Goal: Task Accomplishment & Management: Manage account settings

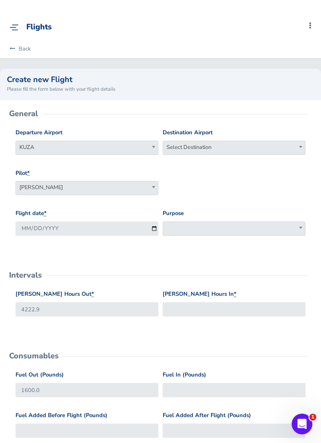
click at [239, 149] on span "Select Destination" at bounding box center [234, 147] width 142 height 12
click at [235, 163] on input "search" at bounding box center [234, 162] width 139 height 13
type input "kilm"
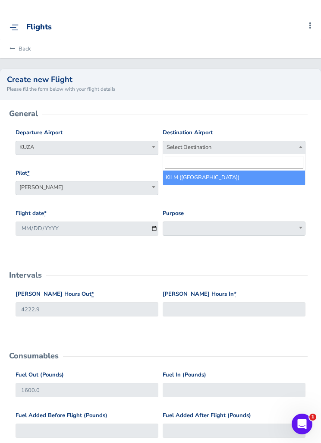
select select "KILM"
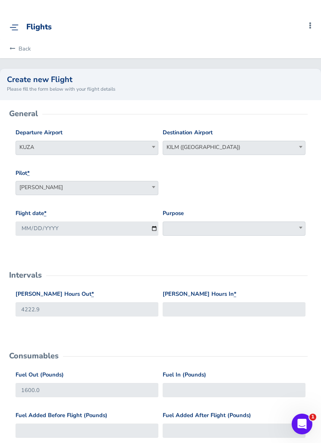
click at [208, 227] on span at bounding box center [234, 228] width 143 height 14
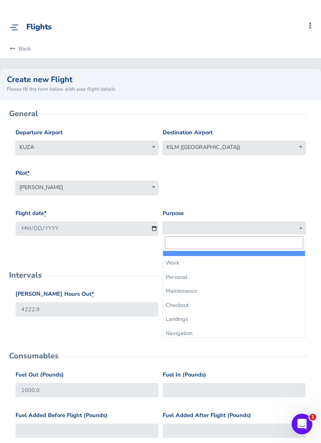
select select "Work"
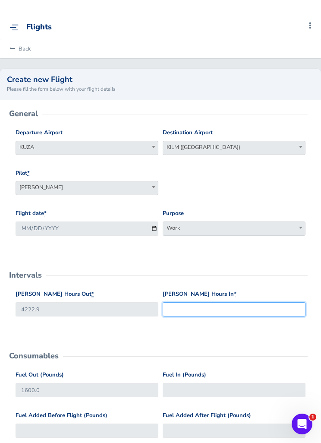
click at [215, 306] on input "Hobbs Hours In *" at bounding box center [234, 309] width 143 height 14
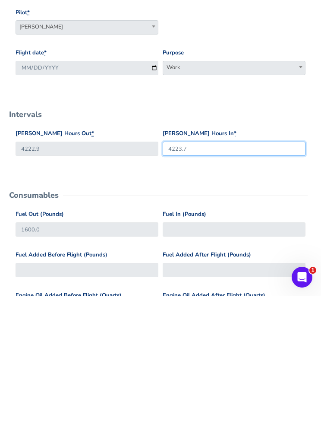
scroll to position [21, 0]
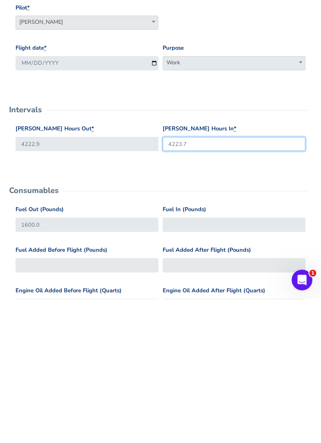
type input "4223.7"
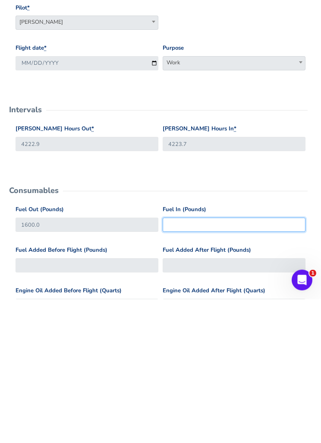
click at [223, 362] on input "Fuel In (Pounds)" at bounding box center [234, 369] width 143 height 14
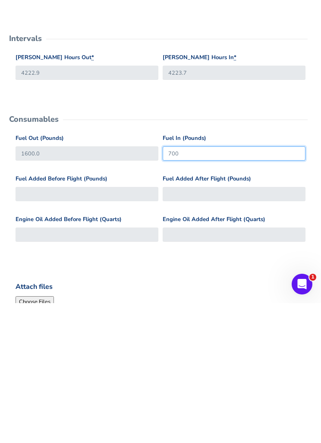
scroll to position [97, 0]
type input "700"
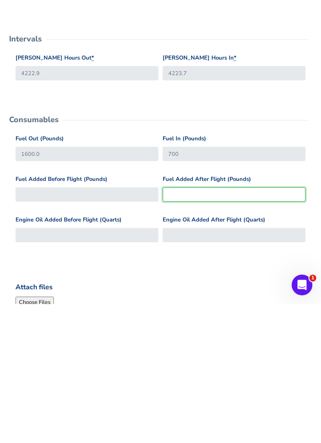
click at [221, 326] on input "Fuel Added After Flight (Pounds)" at bounding box center [234, 333] width 143 height 14
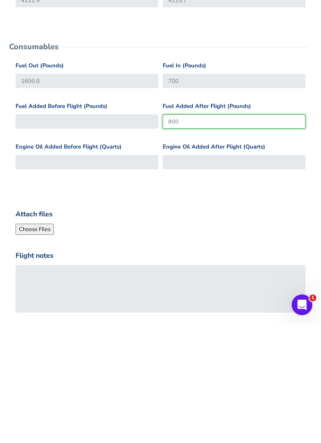
scroll to position [191, 0]
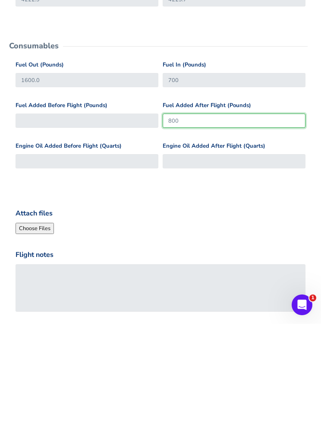
type input "800"
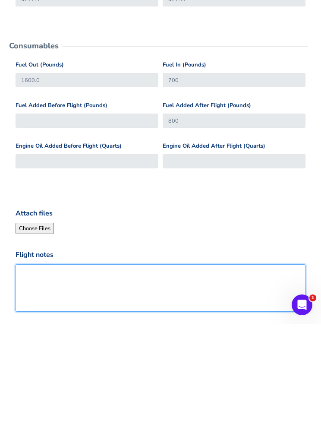
click at [196, 383] on textarea "Flight notes" at bounding box center [161, 406] width 290 height 47
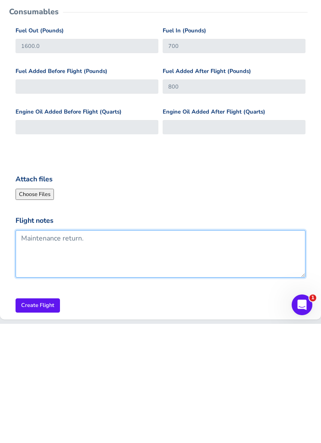
scroll to position [226, 0]
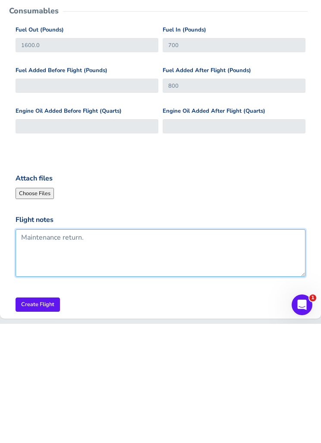
type textarea "Maintenance return."
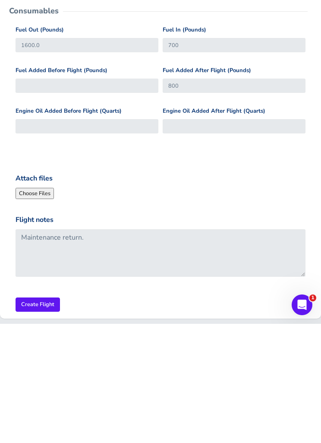
click at [35, 417] on input "Create Flight" at bounding box center [38, 424] width 44 height 14
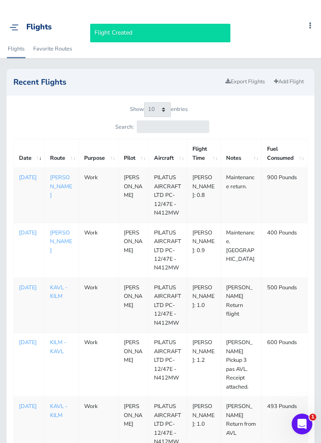
click at [37, 234] on p "Sep 04, 2025" at bounding box center [29, 232] width 20 height 9
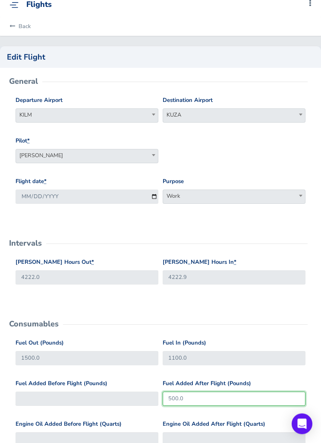
click at [207, 396] on input "500.0" at bounding box center [234, 399] width 143 height 14
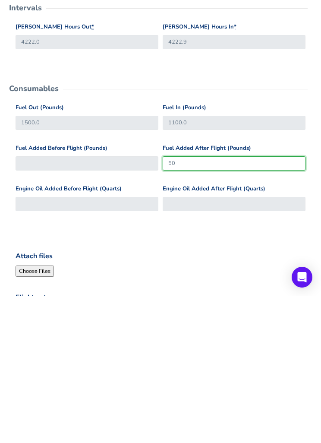
type input "5"
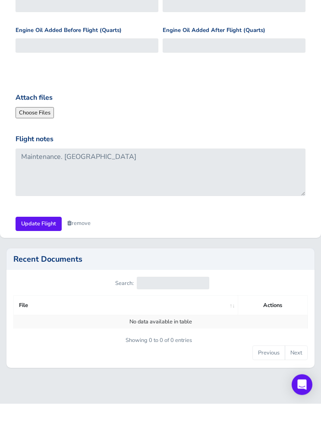
click at [41, 256] on input "Update Flight" at bounding box center [39, 263] width 46 height 14
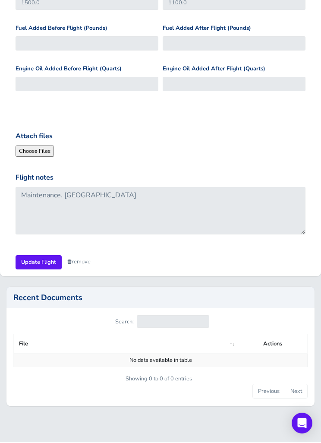
scroll to position [349, 0]
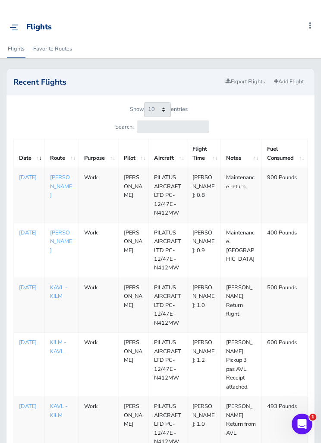
click at [19, 30] on img at bounding box center [13, 27] width 9 height 6
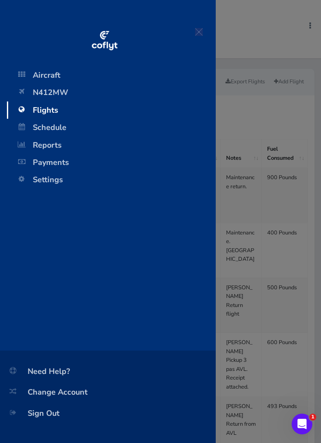
click at [41, 95] on span "N412MW" at bounding box center [112, 92] width 192 height 17
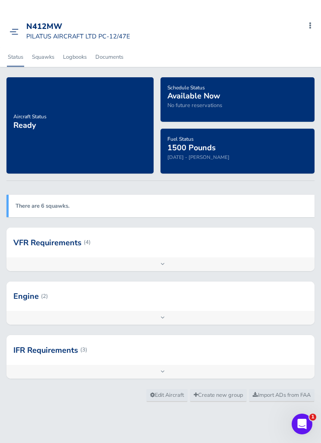
click at [79, 56] on link "Logbooks" at bounding box center [74, 56] width 25 height 19
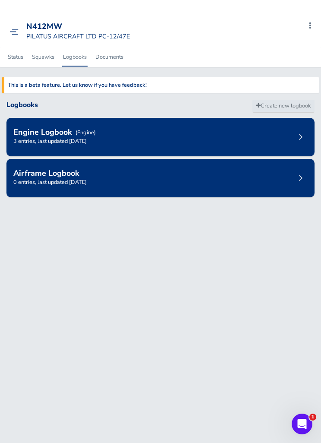
click at [291, 174] on div "Airframe Logbook 0 entries, last updated [DATE]" at bounding box center [160, 178] width 308 height 38
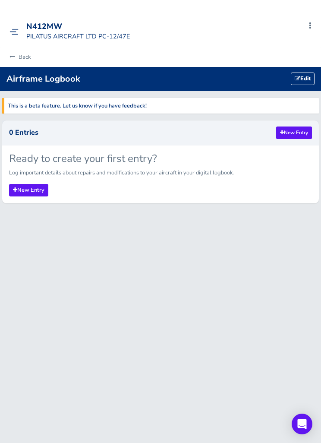
click at [27, 188] on link "New Entry" at bounding box center [28, 190] width 39 height 13
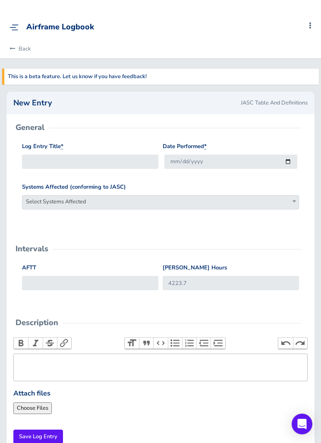
click at [60, 157] on input "Log Entry Title *" at bounding box center [90, 162] width 136 height 14
type input "T"
type input "MLG Tire replacement"
click at [213, 201] on span "Select Systems Affected" at bounding box center [160, 202] width 276 height 12
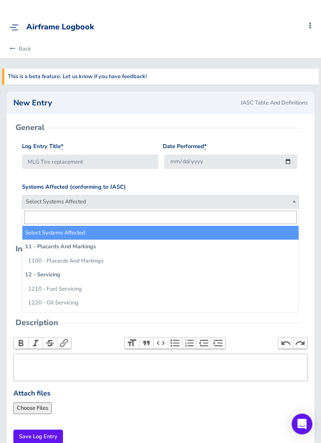
click at [208, 219] on input "search" at bounding box center [160, 217] width 273 height 13
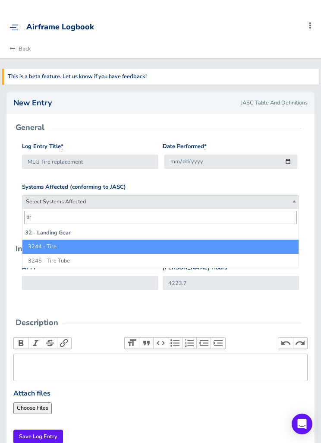
type input "tire"
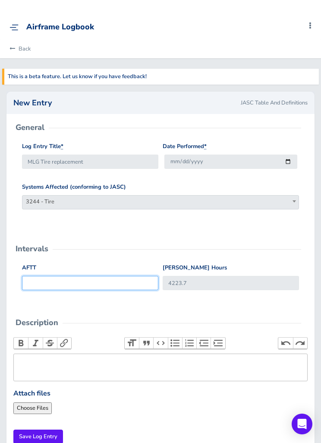
click at [68, 283] on input "AFTT" at bounding box center [90, 283] width 136 height 14
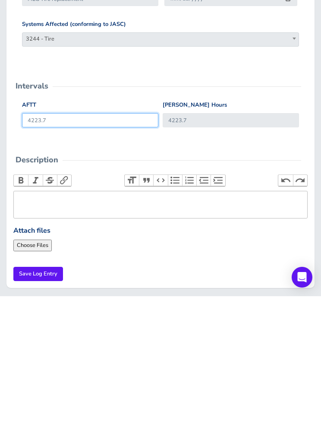
scroll to position [21, 0]
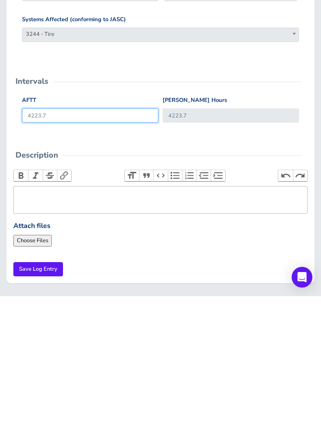
type input "4223.7"
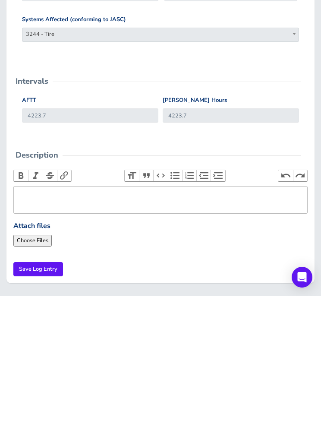
click at [208, 333] on trix-editor at bounding box center [160, 347] width 294 height 28
type trix-editor "<div>MLG tires replaced. See attached entry from SkyTech.</div>"
click at [33, 382] on input "Attach files" at bounding box center [71, 387] width 117 height 11
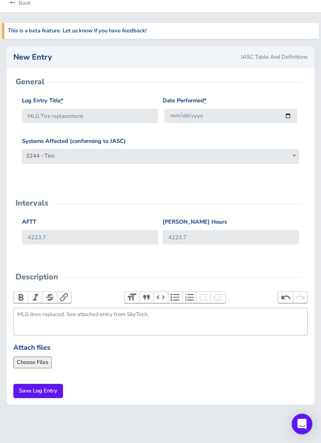
type input "C:\fakepath\image.jpg"
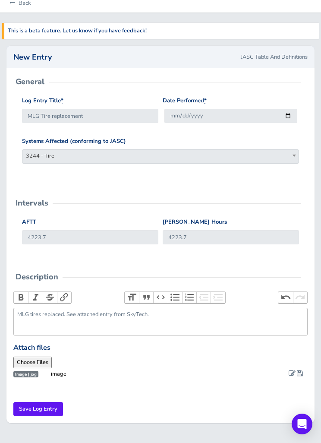
click at [295, 372] on span at bounding box center [292, 372] width 7 height 7
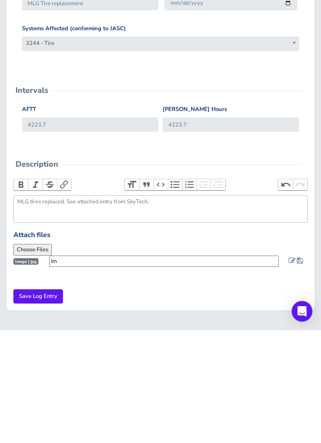
type input "I"
type input "Release Cert 1"
click at [302, 369] on span at bounding box center [300, 372] width 6 height 7
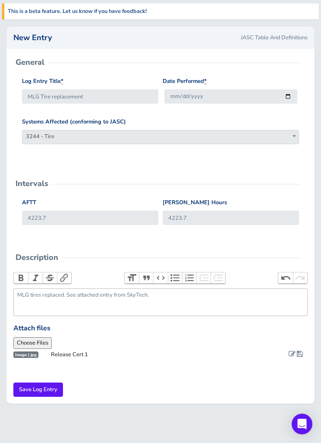
click at [28, 339] on input "Attach files" at bounding box center [71, 342] width 117 height 11
type input "C:\fakepath\image.jpg"
click at [292, 350] on span at bounding box center [292, 353] width 7 height 7
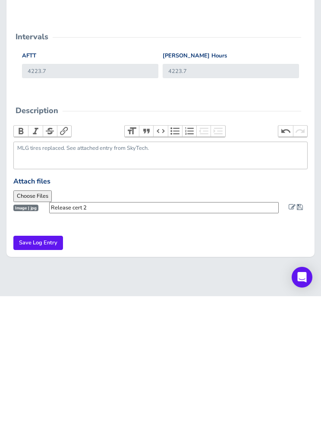
type input "Release cert 2"
click at [299, 350] on span at bounding box center [300, 353] width 6 height 7
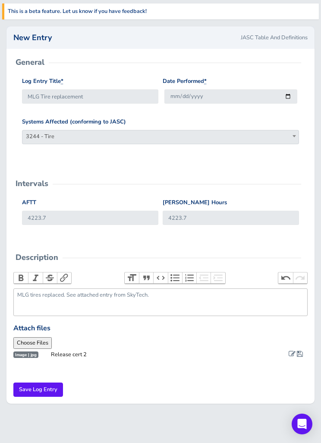
click at [40, 388] on input "Save Log Entry" at bounding box center [38, 389] width 50 height 14
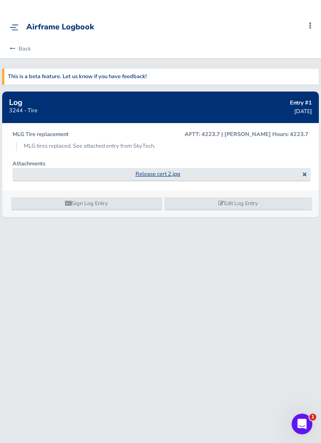
click at [240, 200] on link "Edit Log Entry" at bounding box center [238, 203] width 148 height 13
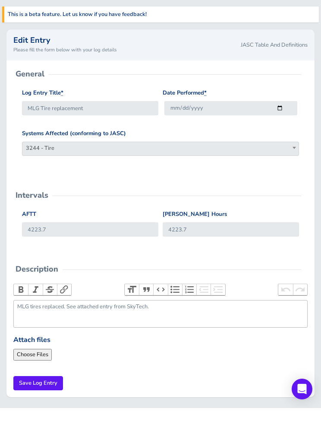
scroll to position [27, 0]
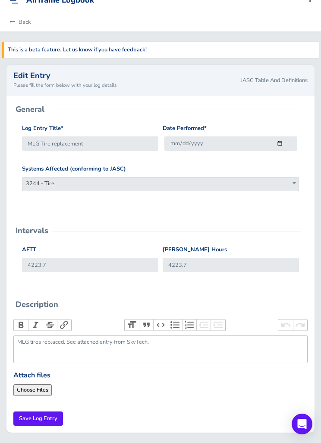
click at [32, 387] on input "Attach files" at bounding box center [71, 389] width 117 height 11
type input "C:\fakepath\image.jpg"
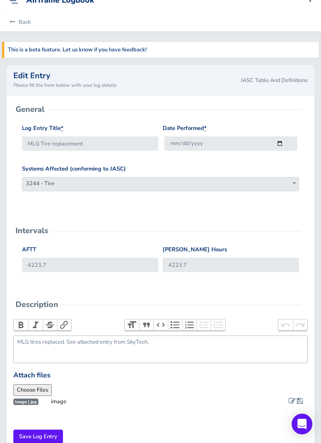
click at [291, 398] on span at bounding box center [292, 400] width 7 height 7
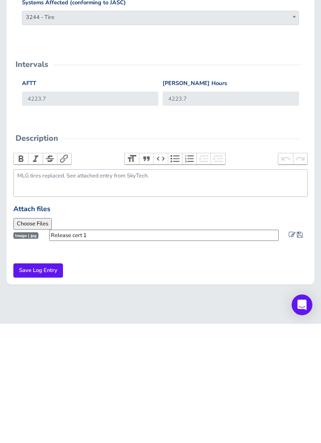
type input "Release cert 1"
click at [302, 350] on span at bounding box center [300, 353] width 6 height 7
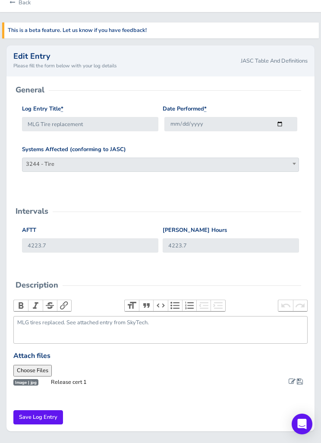
click at [35, 417] on input "Save Log Entry" at bounding box center [38, 417] width 50 height 14
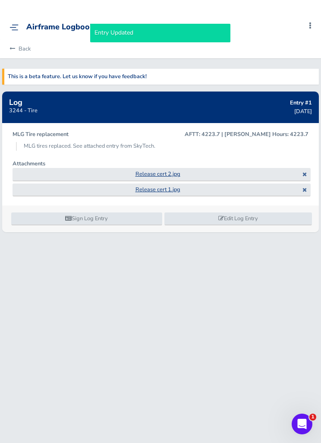
click at [256, 218] on link "Edit Log Entry" at bounding box center [238, 218] width 148 height 13
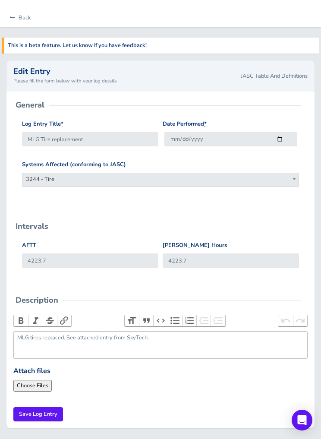
scroll to position [27, 0]
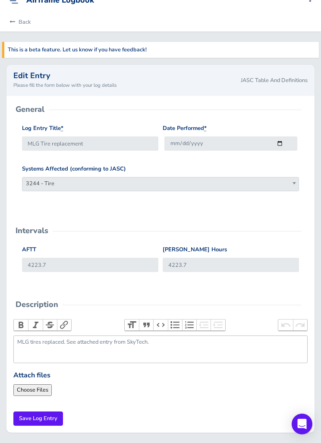
click at [35, 386] on input "Attach files" at bounding box center [71, 389] width 117 height 11
type input "C:\fakepath\image.jpg"
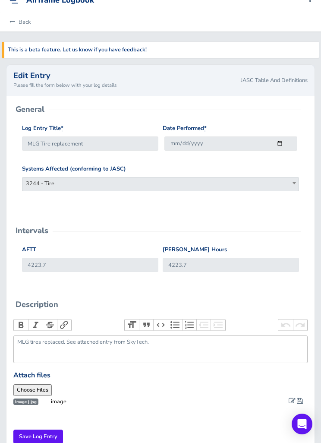
click at [290, 403] on link at bounding box center [292, 402] width 7 height 8
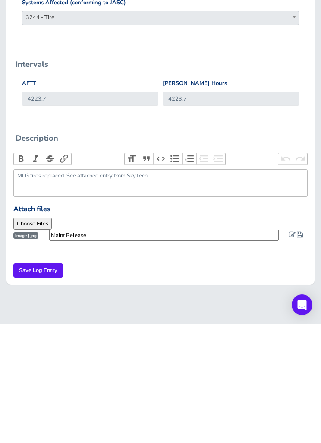
type input "Maint Release"
click at [303, 350] on span at bounding box center [300, 353] width 6 height 7
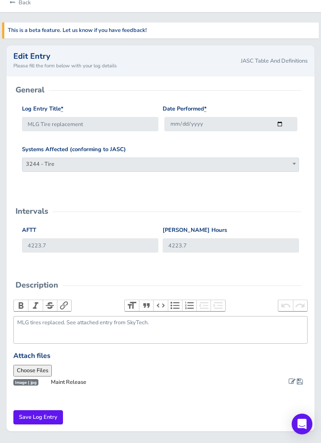
click at [34, 412] on input "Save Log Entry" at bounding box center [38, 417] width 50 height 14
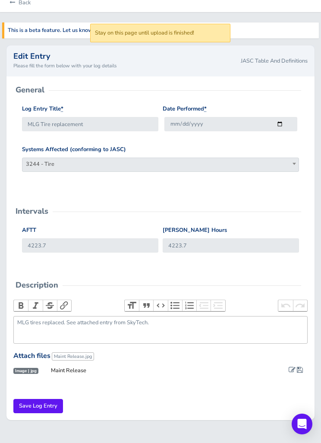
scroll to position [36, 0]
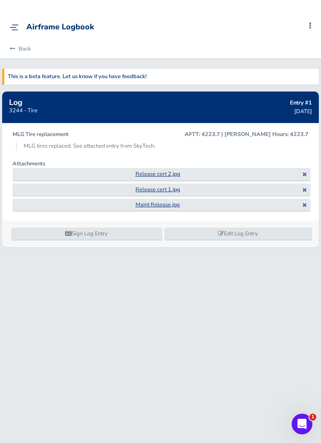
click at [20, 50] on link "Back" at bounding box center [19, 48] width 24 height 19
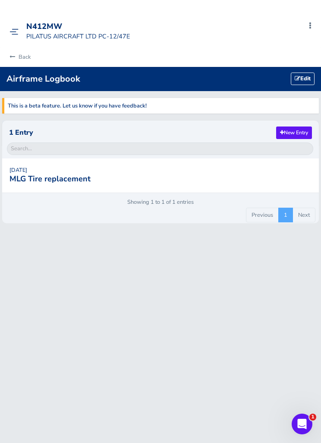
click at [24, 58] on link "Back" at bounding box center [19, 56] width 24 height 19
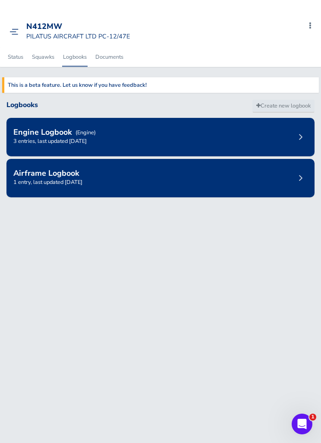
click at [45, 57] on link "Squawks" at bounding box center [43, 56] width 24 height 19
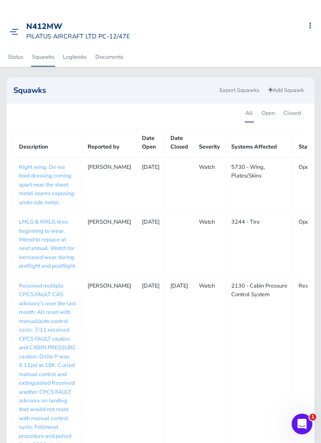
click at [61, 242] on link "LMLG & RMLG tires beginning to wear. Intend to replace at next annual. Watch fo…" at bounding box center [47, 244] width 56 height 52
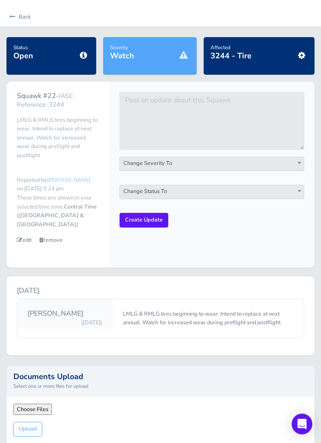
scroll to position [40, 0]
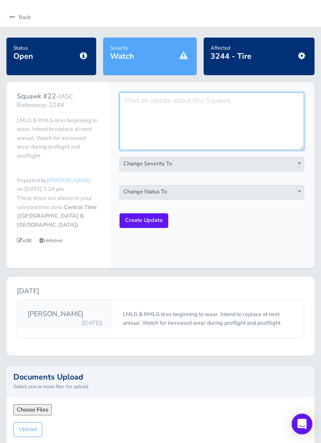
click at [218, 119] on textarea at bounding box center [212, 121] width 185 height 58
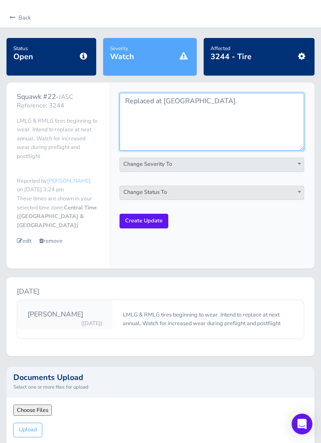
type textarea "Replaced at SkyTech."
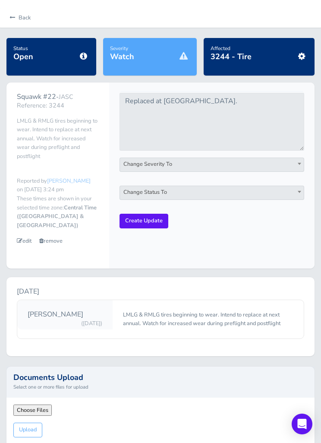
click at [245, 165] on span "Change Severity To" at bounding box center [212, 164] width 184 height 12
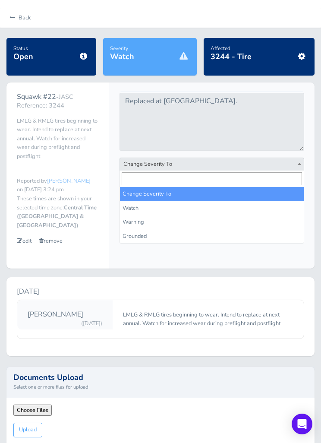
scroll to position [40, 0]
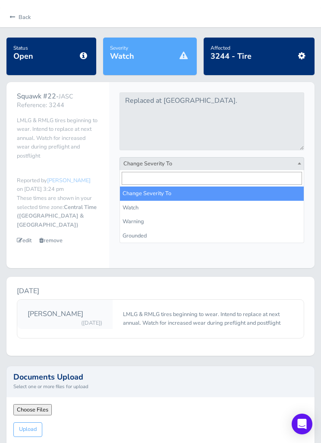
click at [215, 277] on div "August 25, 2025 Luke Frank (10 days ago) LMLG & RMLG tires beginning to wear. I…" at bounding box center [160, 316] width 308 height 79
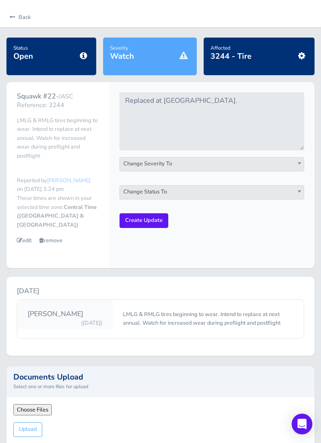
click at [231, 194] on span "Change Status To" at bounding box center [212, 192] width 184 height 12
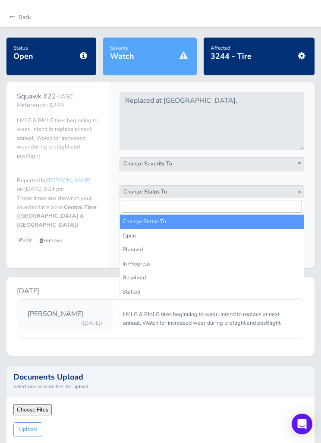
select select "resolved"
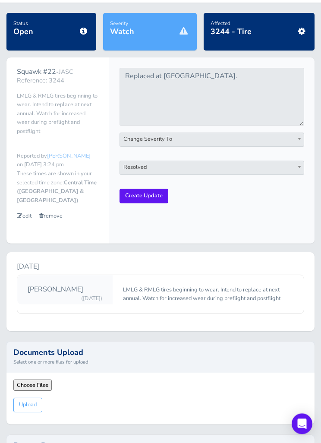
scroll to position [74, 0]
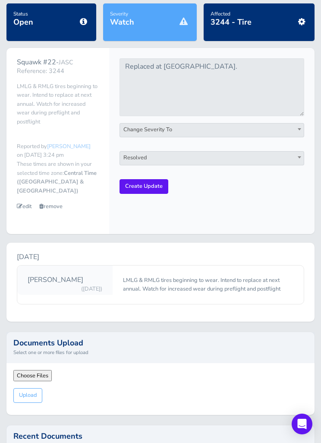
click at [41, 370] on input "file" at bounding box center [71, 375] width 117 height 11
click at [38, 370] on input "file" at bounding box center [71, 375] width 117 height 11
type input "C:\fakepath\image.jpg"
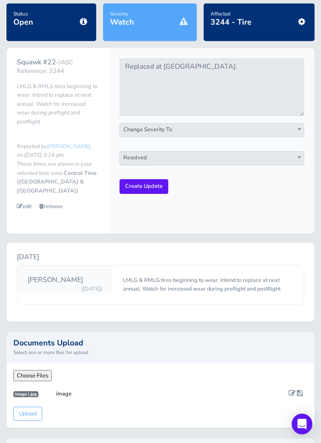
click at [290, 389] on span at bounding box center [292, 392] width 7 height 7
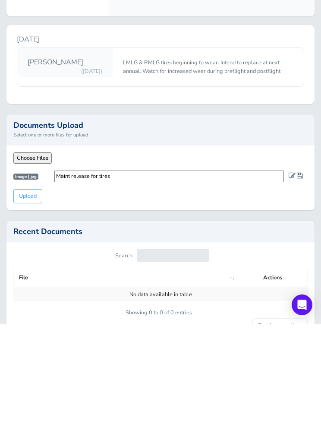
type input "Maint release for tires"
click at [301, 291] on span at bounding box center [300, 294] width 6 height 7
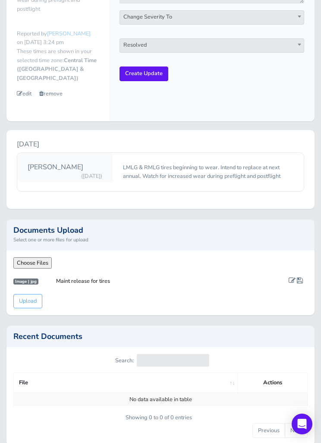
click at [32, 294] on input "Upload" at bounding box center [27, 301] width 29 height 14
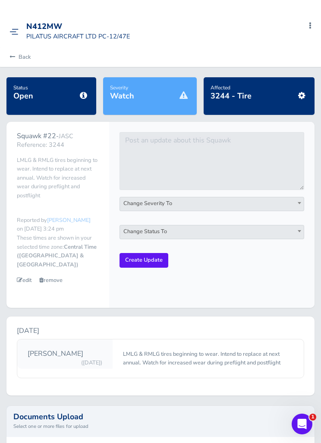
click at [25, 56] on link "Back" at bounding box center [19, 56] width 24 height 19
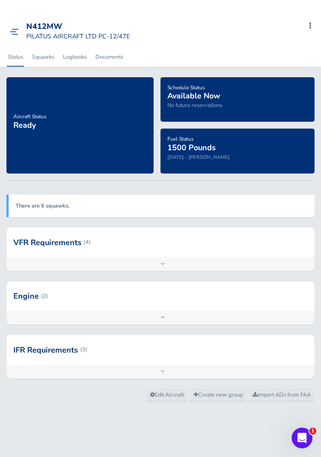
click at [12, 31] on img at bounding box center [13, 31] width 9 height 6
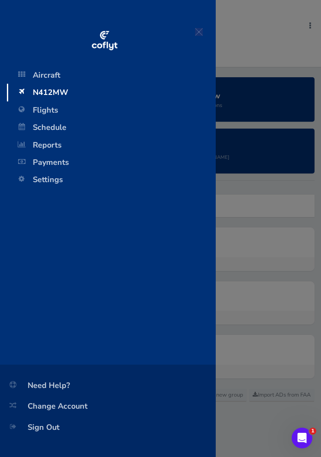
click at [56, 110] on span "Flights" at bounding box center [112, 109] width 192 height 17
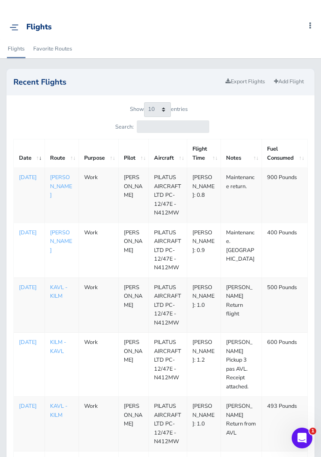
click at [15, 28] on img at bounding box center [13, 27] width 9 height 6
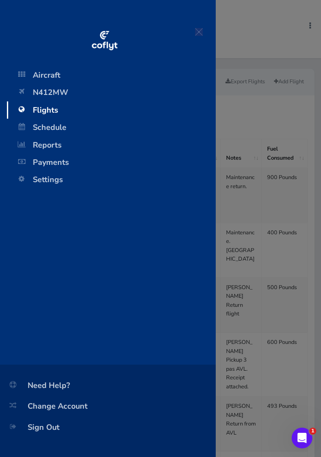
click at [65, 93] on span "N412MW" at bounding box center [112, 92] width 192 height 17
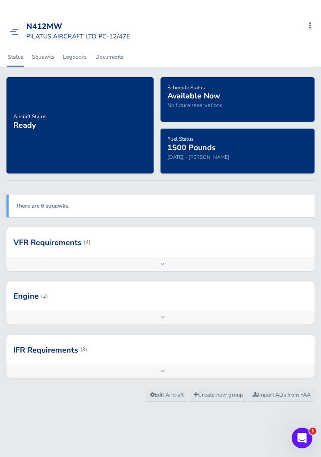
click at [115, 57] on link "Documents" at bounding box center [110, 56] width 30 height 19
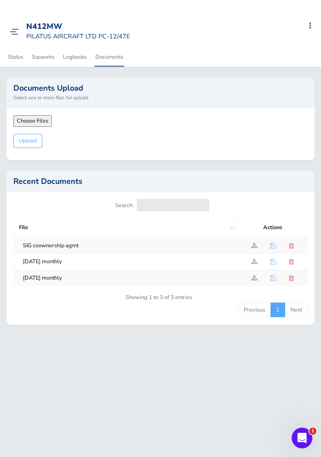
click at [41, 117] on input "file" at bounding box center [71, 120] width 117 height 11
type input "C:\fakepath\N412MW_25-36253-invoice-with-meter-readings.pdf"
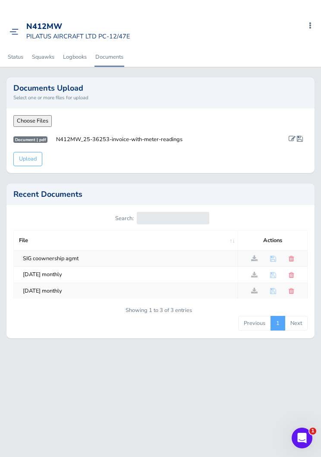
click at [114, 134] on input "N412MW_25-36253-invoice-with-meter-readings" at bounding box center [169, 139] width 230 height 11
click at [109, 140] on input "N412MW_25-36253-invoice-with-meter-readings" at bounding box center [169, 139] width 230 height 11
click at [289, 136] on span at bounding box center [292, 138] width 7 height 7
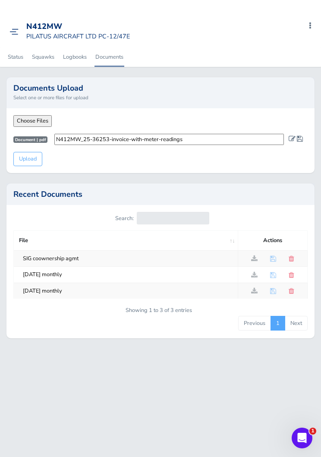
click at [209, 134] on input "N412MW_25-36253-invoice-with-meter-readings" at bounding box center [169, 139] width 230 height 11
click at [213, 135] on input "N412MW_25-36253-invoice-with-meter-readings" at bounding box center [169, 139] width 230 height 11
click at [204, 136] on input "N412MW_25-36253-invoice-with-meter-readings" at bounding box center [169, 139] width 230 height 11
click at [28, 159] on input "Upload" at bounding box center [27, 159] width 29 height 14
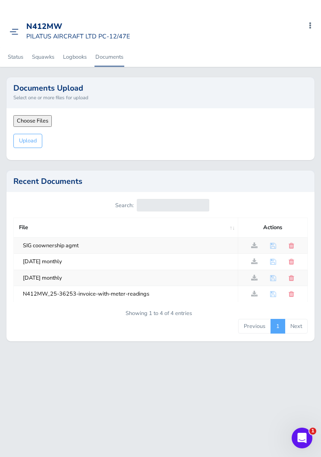
click at [53, 297] on input "N412MW_25-36253-invoice-with-meter-readings" at bounding box center [131, 293] width 220 height 11
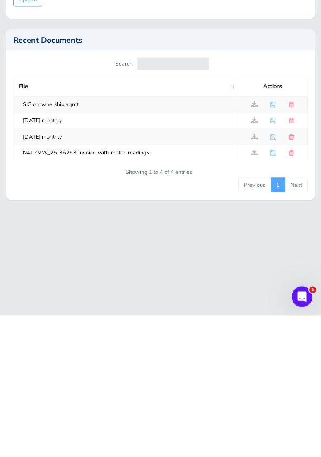
click at [164, 288] on input "N412MW_25-36253-invoice-with-meter-readings" at bounding box center [131, 293] width 220 height 11
type input "N412MW_9-4-25 invoice parts"
click at [274, 290] on span at bounding box center [273, 293] width 6 height 7
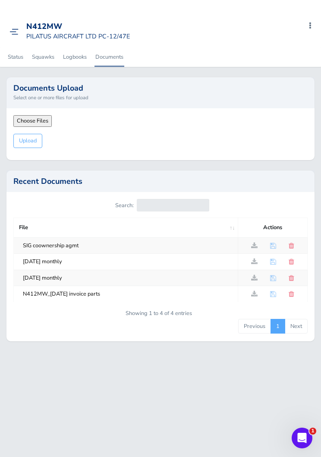
click at [11, 28] on img at bounding box center [13, 31] width 9 height 6
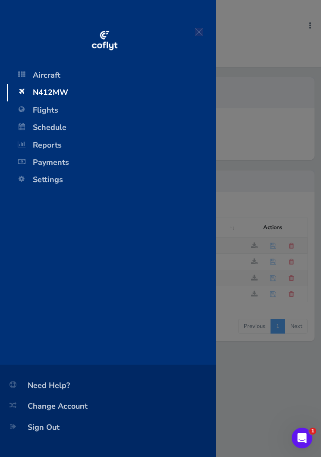
click at [50, 114] on span "Flights" at bounding box center [112, 109] width 192 height 17
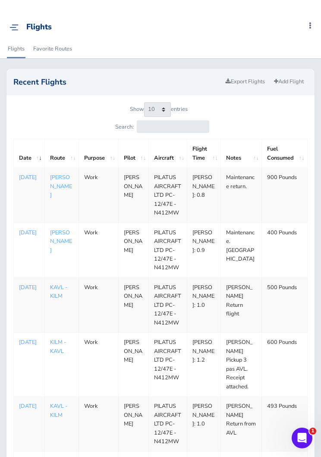
click at [28, 182] on p "Sep 04, 2025" at bounding box center [29, 177] width 20 height 9
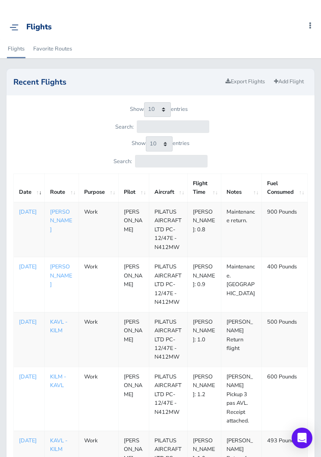
click at [16, 25] on img at bounding box center [13, 27] width 9 height 6
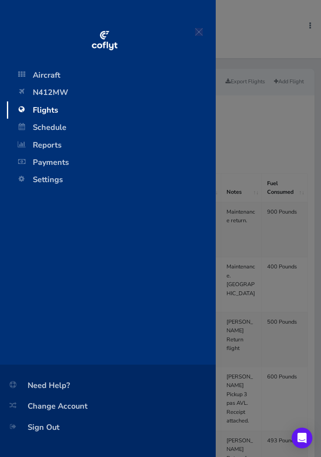
click at [41, 98] on span "N412MW" at bounding box center [112, 92] width 192 height 17
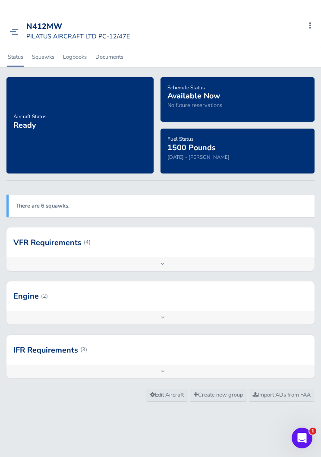
click at [115, 57] on link "Documents" at bounding box center [110, 56] width 30 height 19
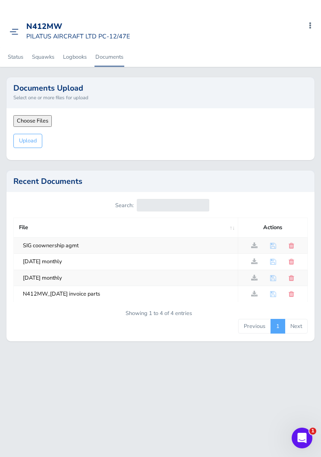
click at [60, 300] on input "N412MW_9-4-25 invoice parts" at bounding box center [131, 293] width 220 height 11
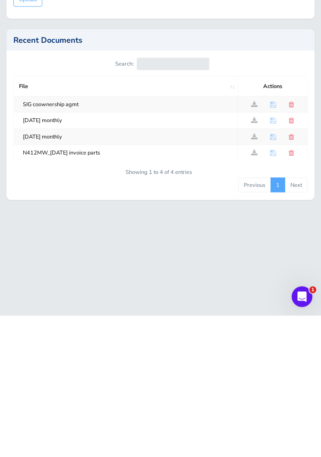
click at [293, 290] on span at bounding box center [292, 293] width 6 height 7
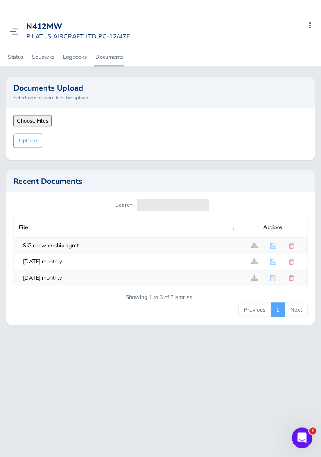
scroll to position [1, 0]
click at [72, 55] on link "Logbooks" at bounding box center [74, 56] width 25 height 19
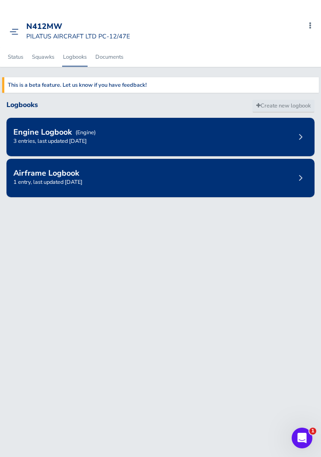
click at [47, 136] on h2 "Engine Logbook" at bounding box center [42, 132] width 59 height 8
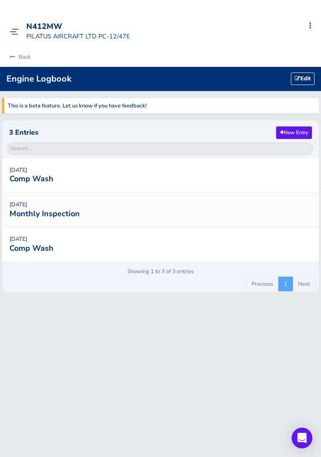
click at [25, 57] on link "Back" at bounding box center [19, 56] width 24 height 19
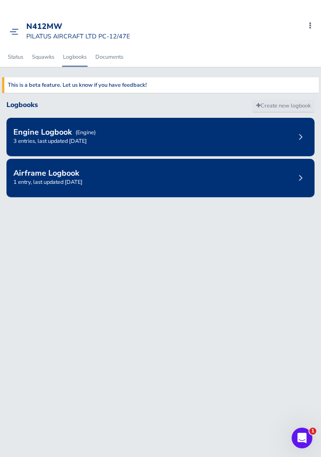
click at [229, 173] on div "Airframe Logbook 1 entry, last updated [DATE]" at bounding box center [160, 178] width 308 height 38
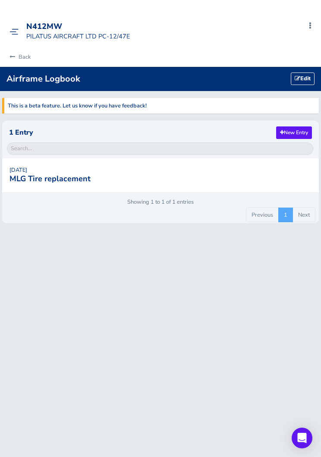
click at [214, 278] on body "Aircraft N412MW Flights Schedule Reports Payments Settings Need Help? Change Ac…" at bounding box center [160, 228] width 321 height 457
